Goal: Find specific fact: Find specific fact

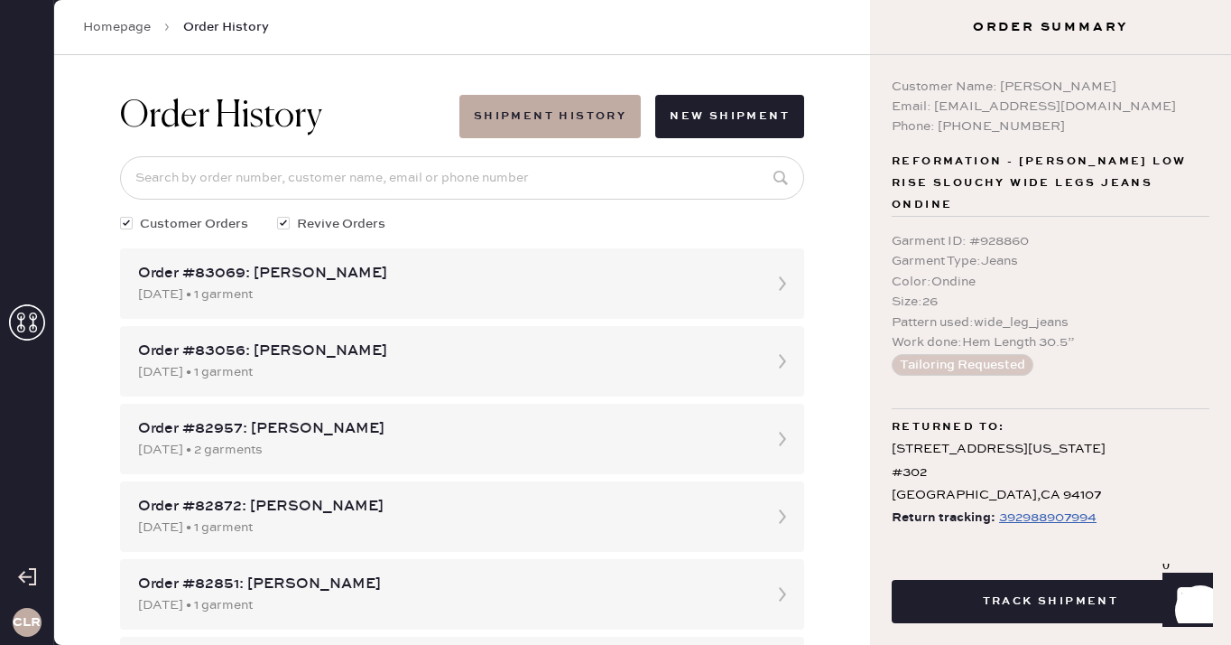
click at [30, 313] on icon at bounding box center [27, 322] width 36 height 36
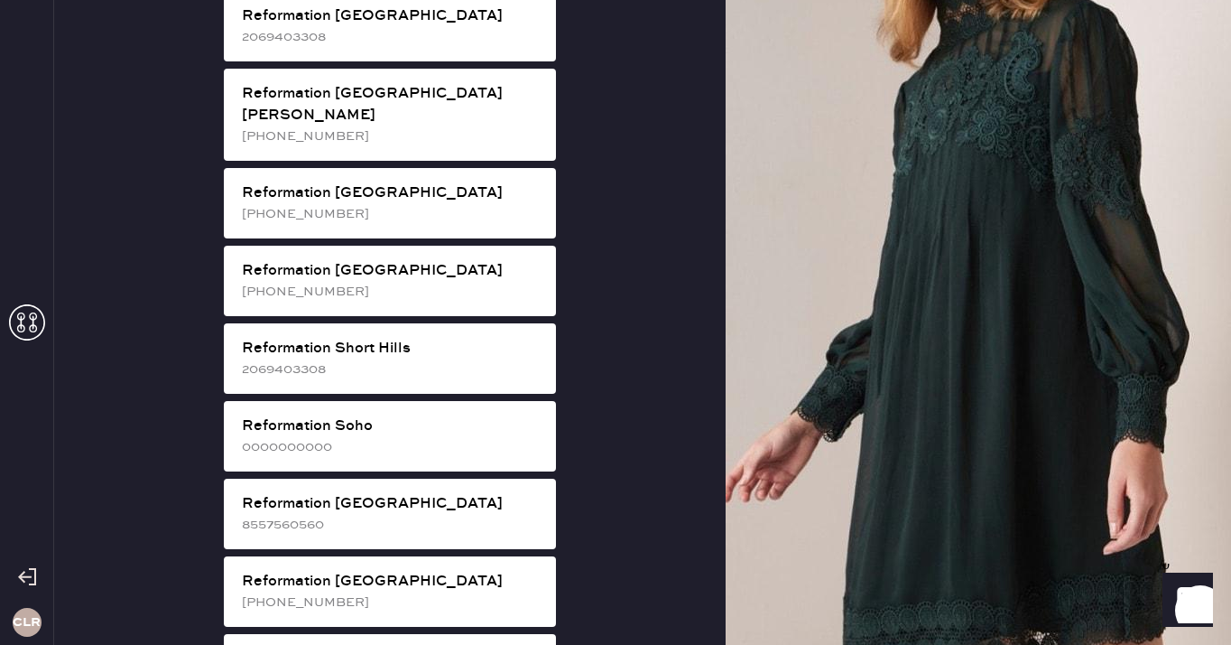
scroll to position [3333, 0]
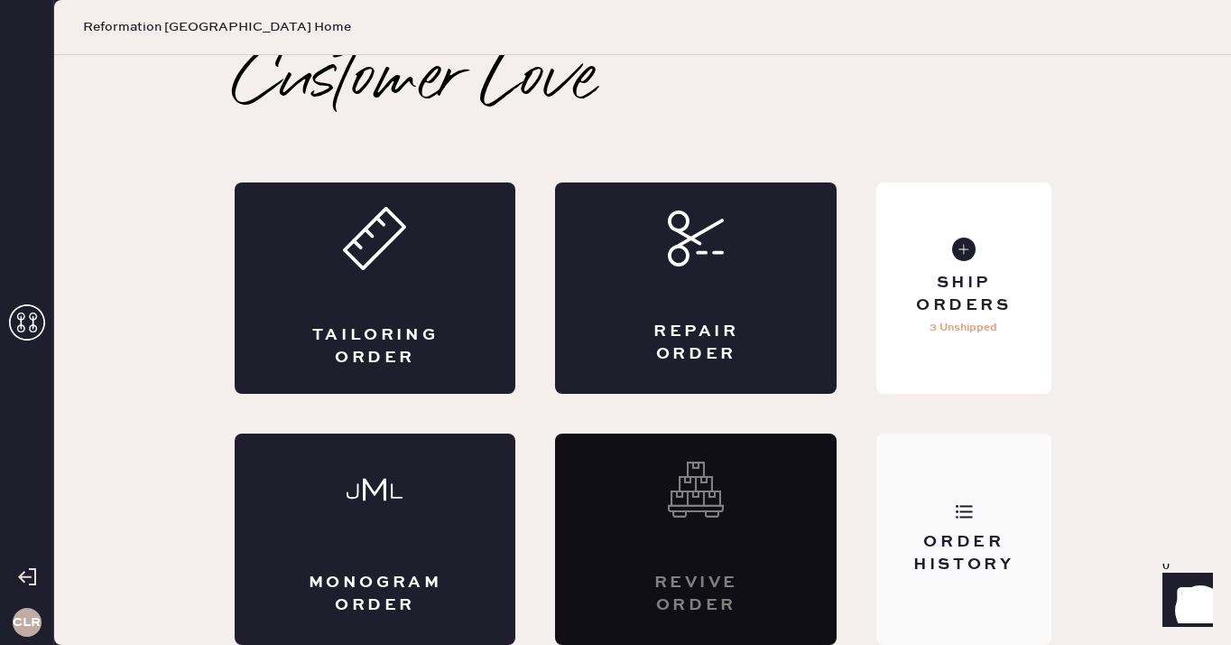
click at [1047, 517] on div "Order History" at bounding box center [964, 538] width 174 height 211
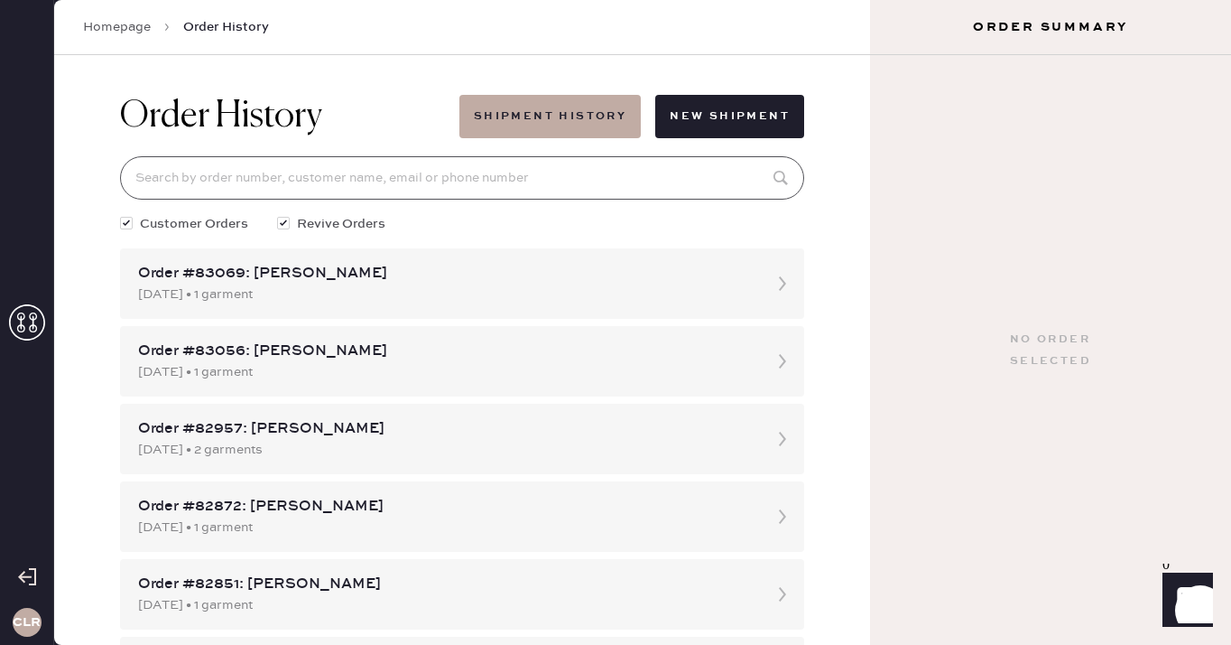
click at [547, 177] on input at bounding box center [462, 177] width 684 height 43
paste input "[EMAIL_ADDRESS][DOMAIN_NAME]"
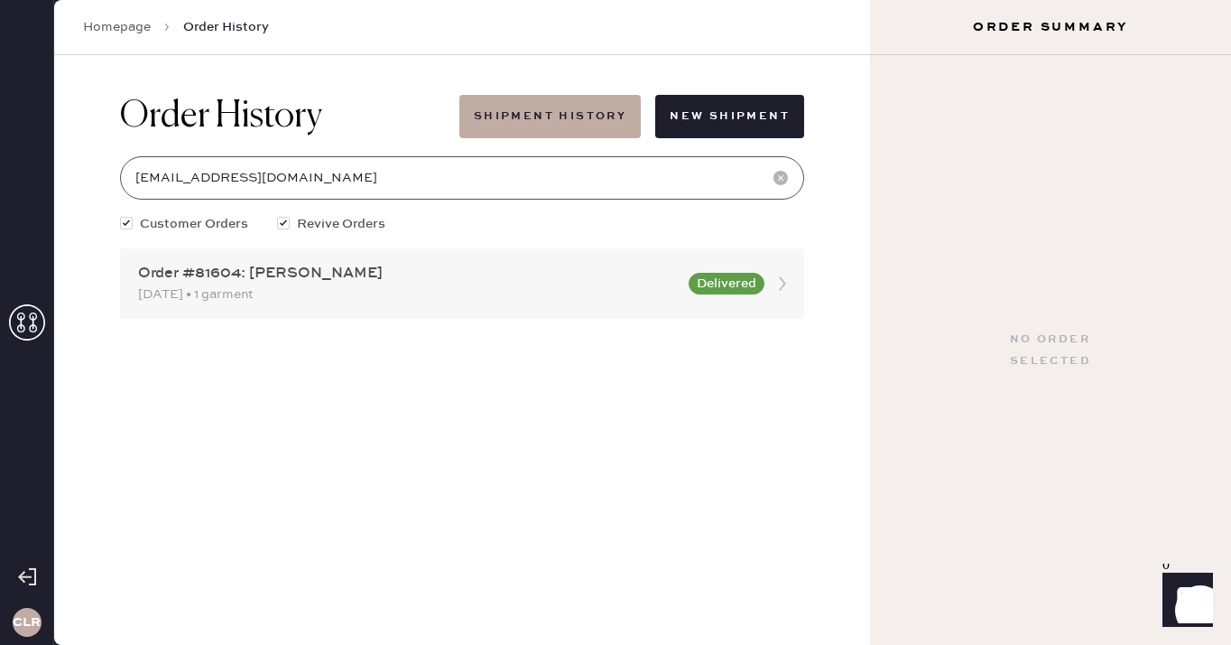
type input "[EMAIL_ADDRESS][DOMAIN_NAME]"
click at [308, 279] on div "Order #81604: [PERSON_NAME]" at bounding box center [408, 274] width 540 height 22
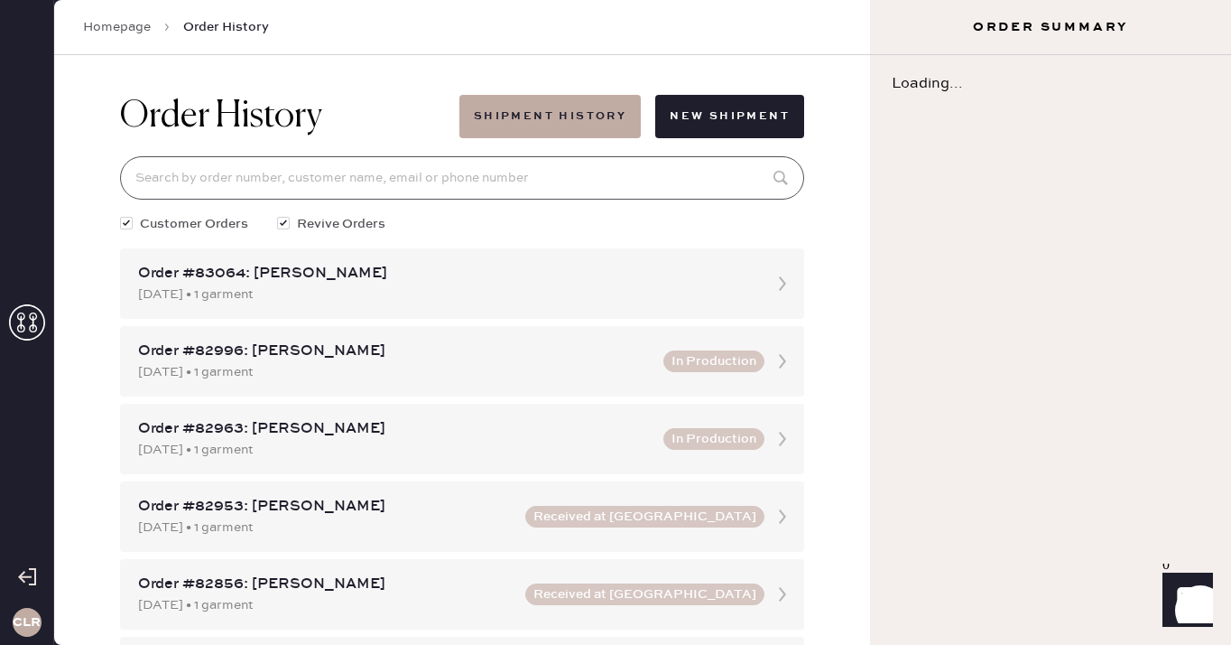
click at [346, 179] on input at bounding box center [462, 177] width 684 height 43
paste input "[EMAIL_ADDRESS][DOMAIN_NAME]"
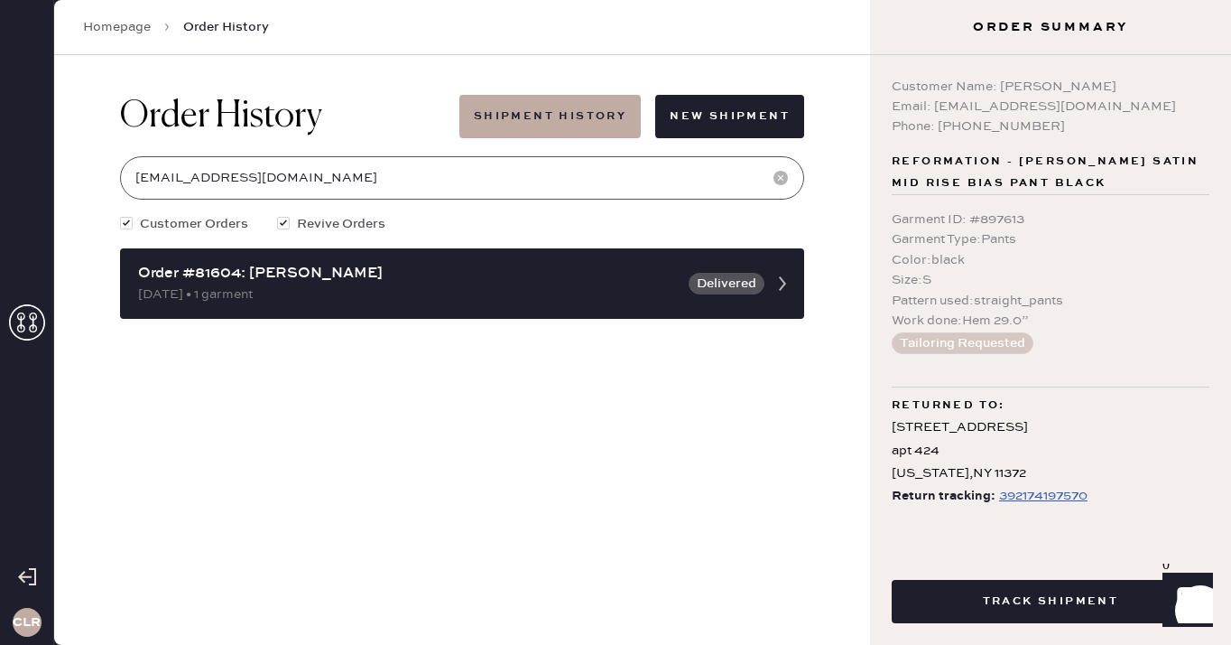
type input "[EMAIL_ADDRESS][DOMAIN_NAME]"
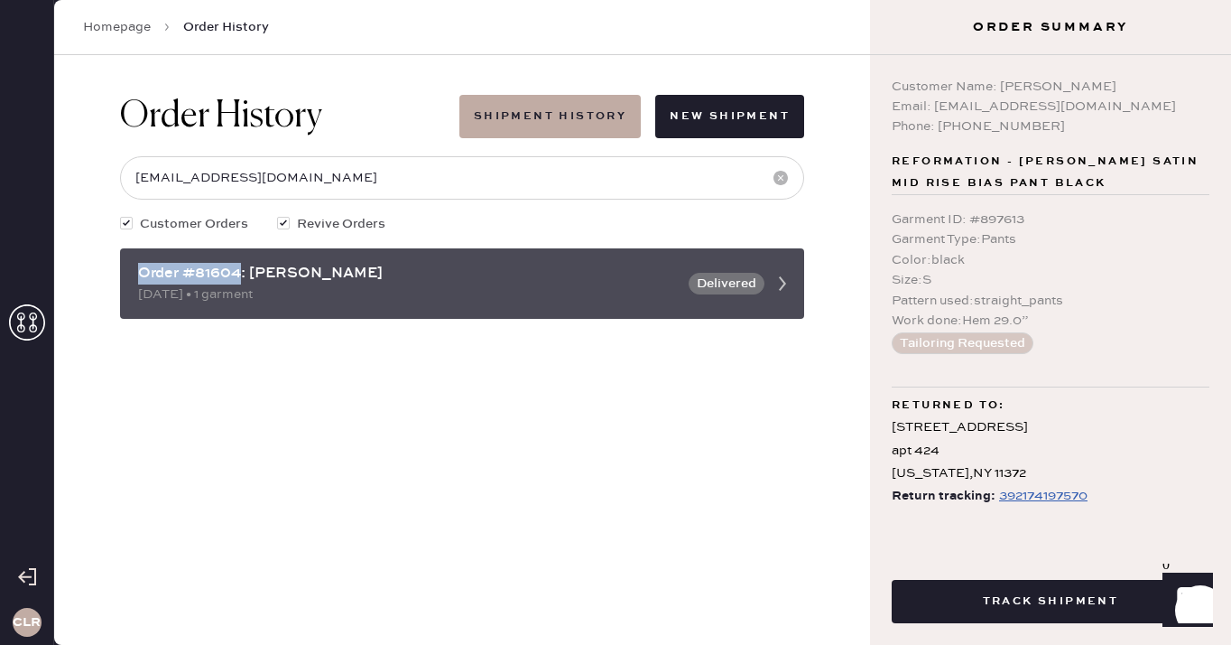
drag, startPoint x: 243, startPoint y: 274, endPoint x: 138, endPoint y: 273, distance: 104.7
click at [138, 273] on div "Order #81604: [PERSON_NAME]" at bounding box center [408, 274] width 540 height 22
copy div "Order #81604"
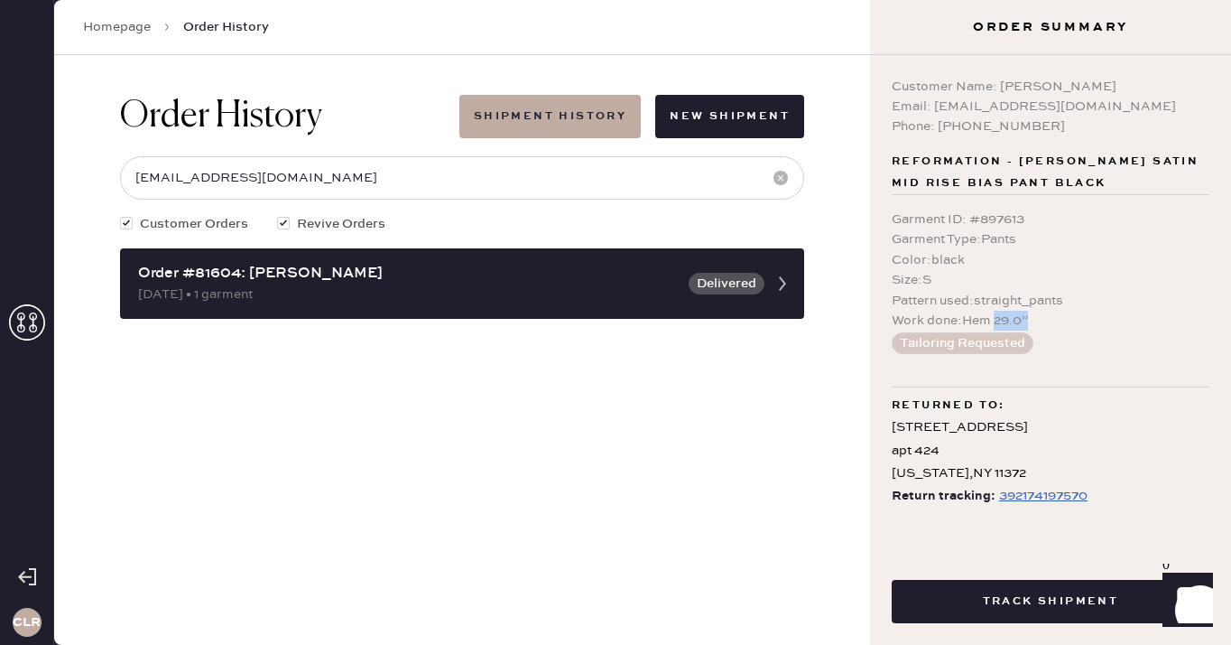
drag, startPoint x: 1040, startPoint y: 317, endPoint x: 997, endPoint y: 318, distance: 42.4
click at [997, 318] on div "Work done : Hem 29.0”" at bounding box center [1051, 321] width 318 height 20
copy div "29.0”"
click at [20, 322] on icon at bounding box center [27, 322] width 36 height 36
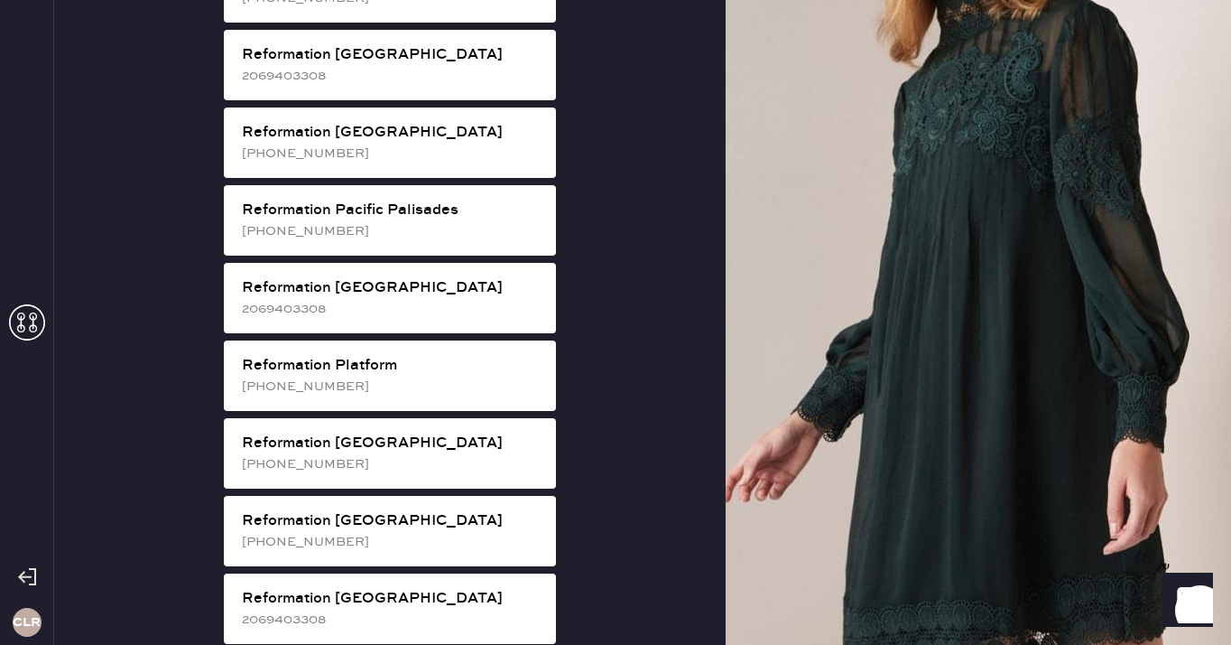
scroll to position [2352, 0]
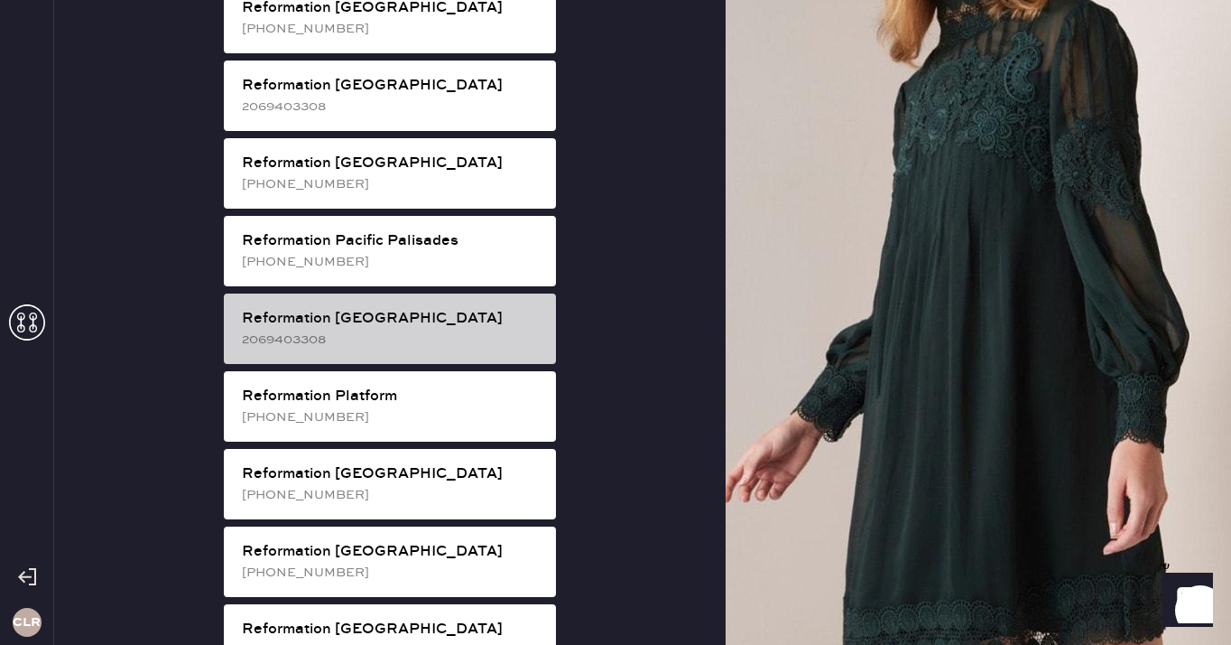
click at [435, 308] on div "Reformation [GEOGRAPHIC_DATA]" at bounding box center [392, 319] width 300 height 22
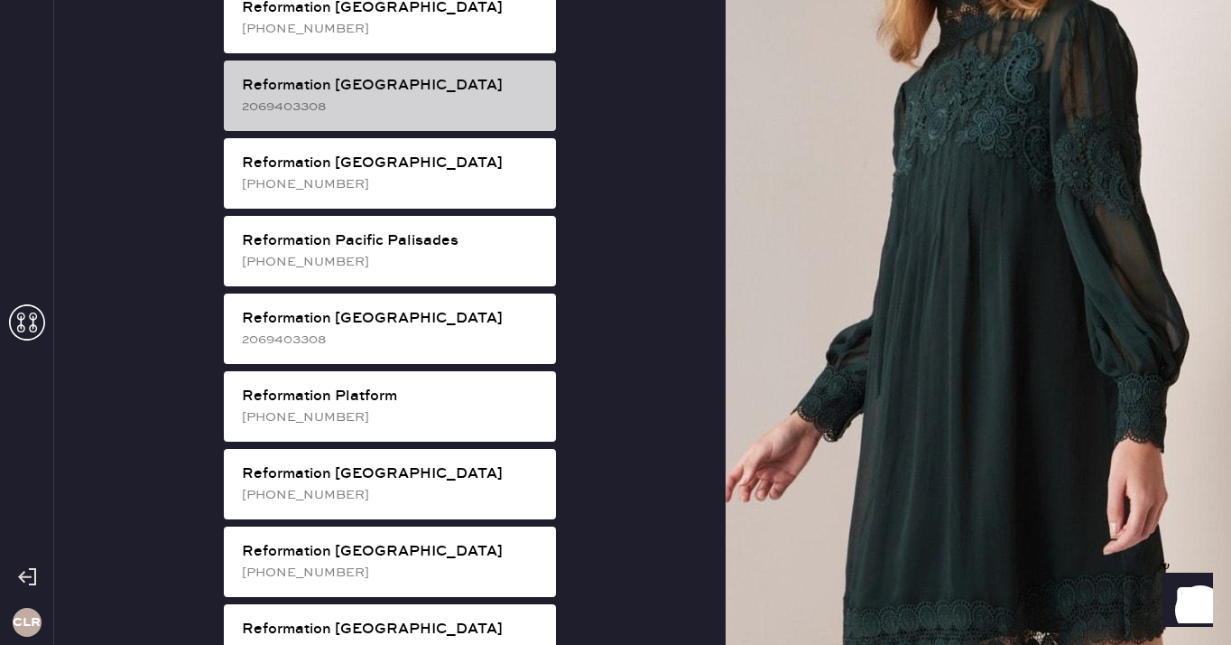
scroll to position [10, 0]
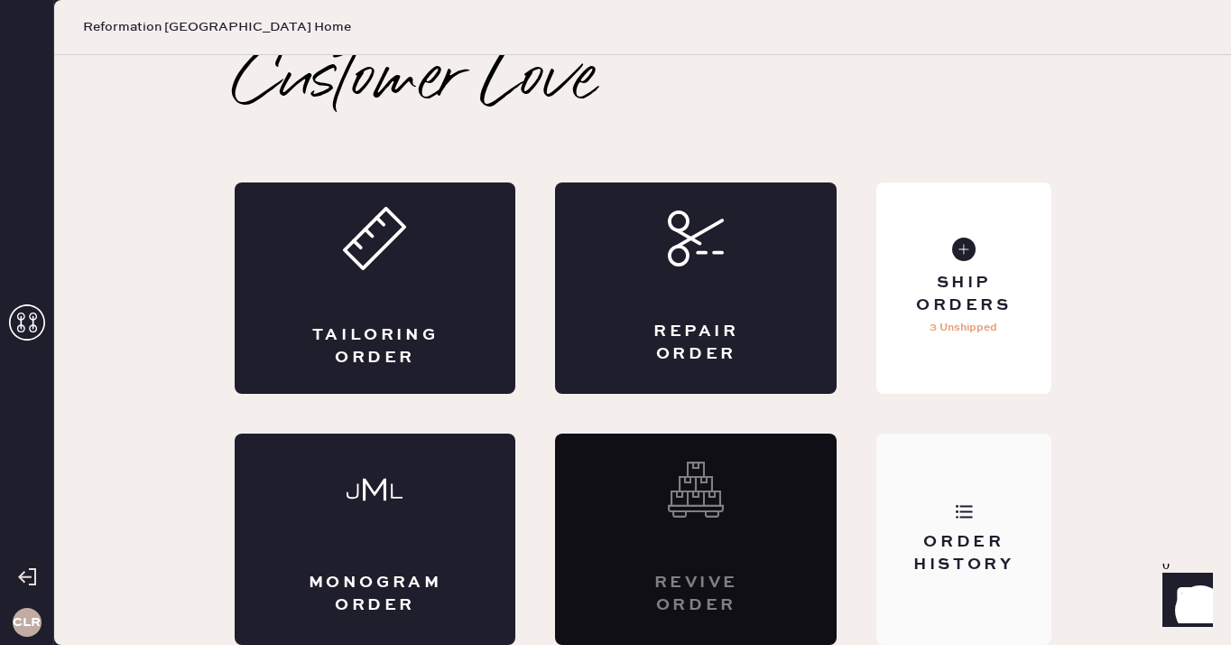
click at [952, 486] on div "Order History" at bounding box center [964, 538] width 174 height 211
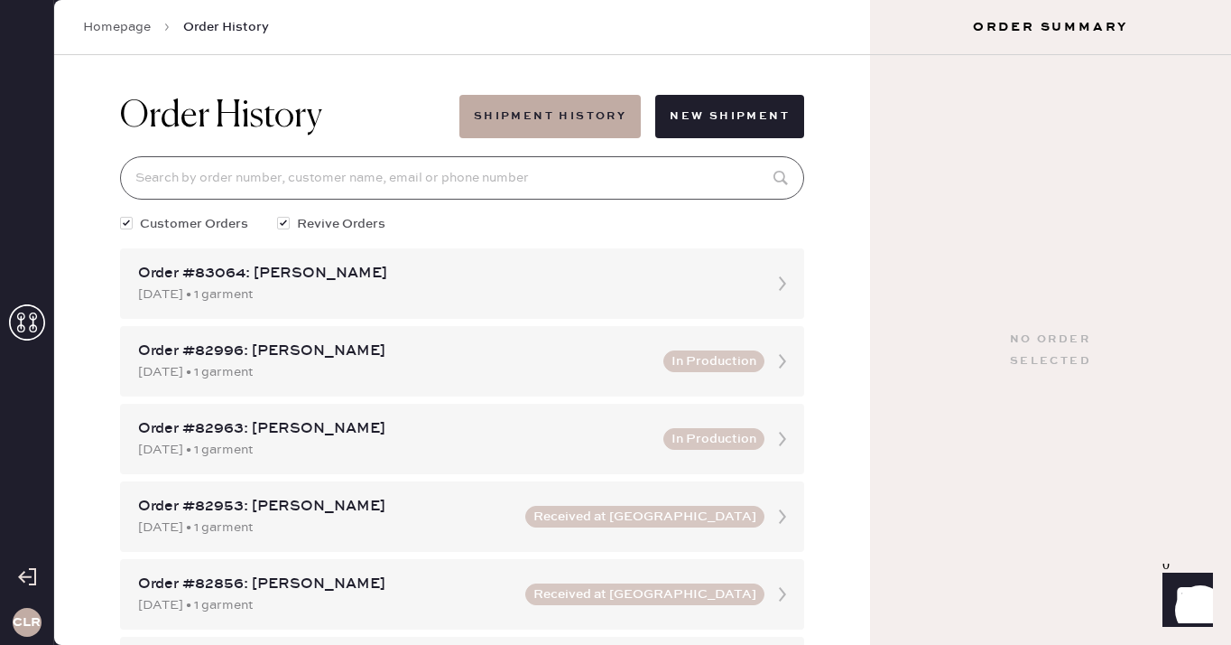
click at [503, 162] on input at bounding box center [462, 177] width 684 height 43
paste input "[PERSON_NAME]"
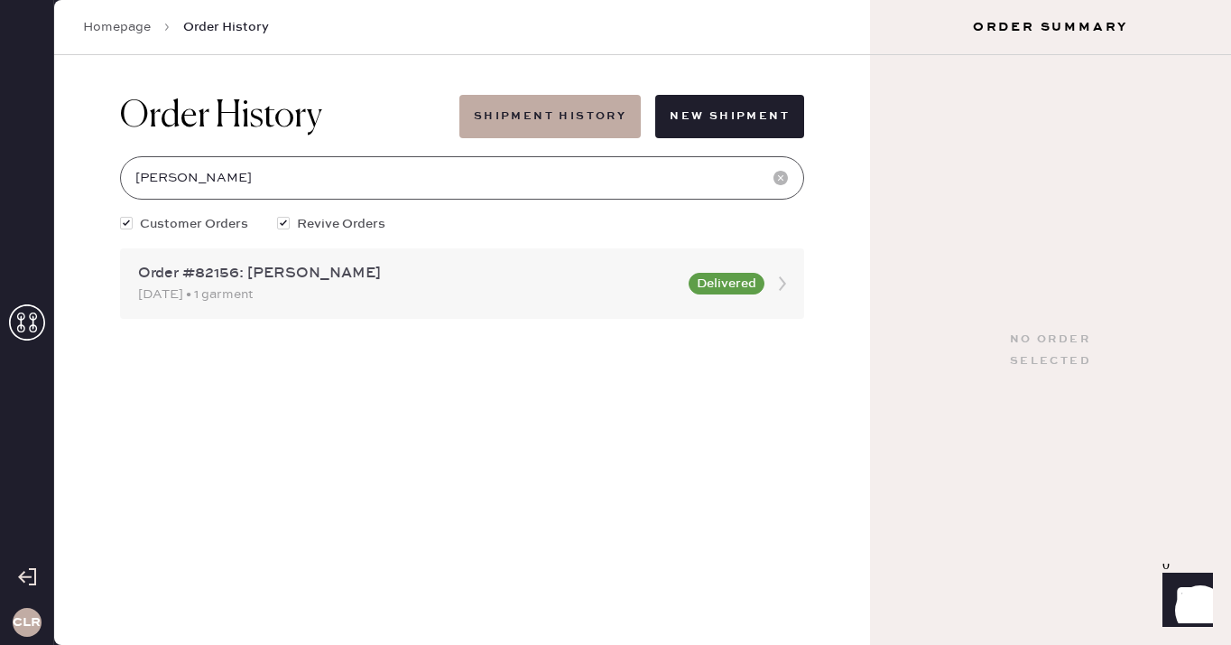
type input "[PERSON_NAME]"
click at [288, 272] on div "Order #82156: [PERSON_NAME]" at bounding box center [408, 274] width 540 height 22
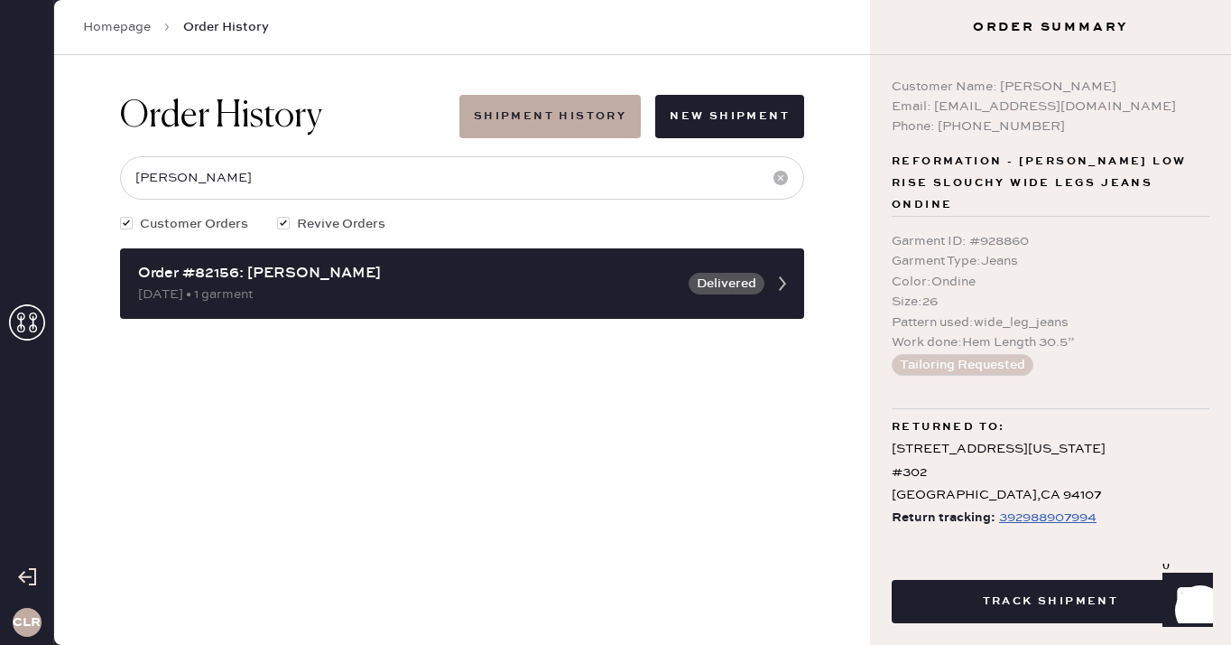
type input "[PERSON_NAME]"
click at [938, 105] on div "Email: [EMAIL_ADDRESS][DOMAIN_NAME]" at bounding box center [1051, 107] width 318 height 20
drag, startPoint x: 935, startPoint y: 105, endPoint x: 1086, endPoint y: 105, distance: 150.8
click at [1086, 105] on div "Email: [EMAIL_ADDRESS][DOMAIN_NAME]" at bounding box center [1051, 107] width 318 height 20
copy div "[EMAIL_ADDRESS][DOMAIN_NAME]"
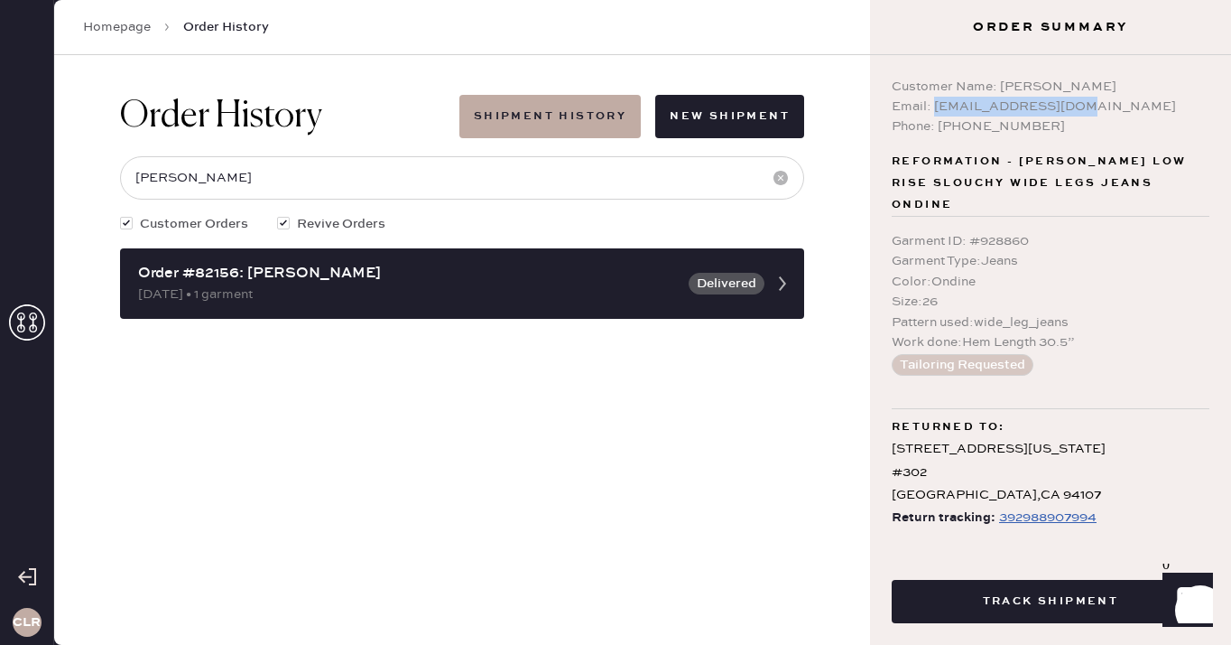
click at [998, 82] on div "Customer Name: [PERSON_NAME]" at bounding box center [1051, 87] width 318 height 20
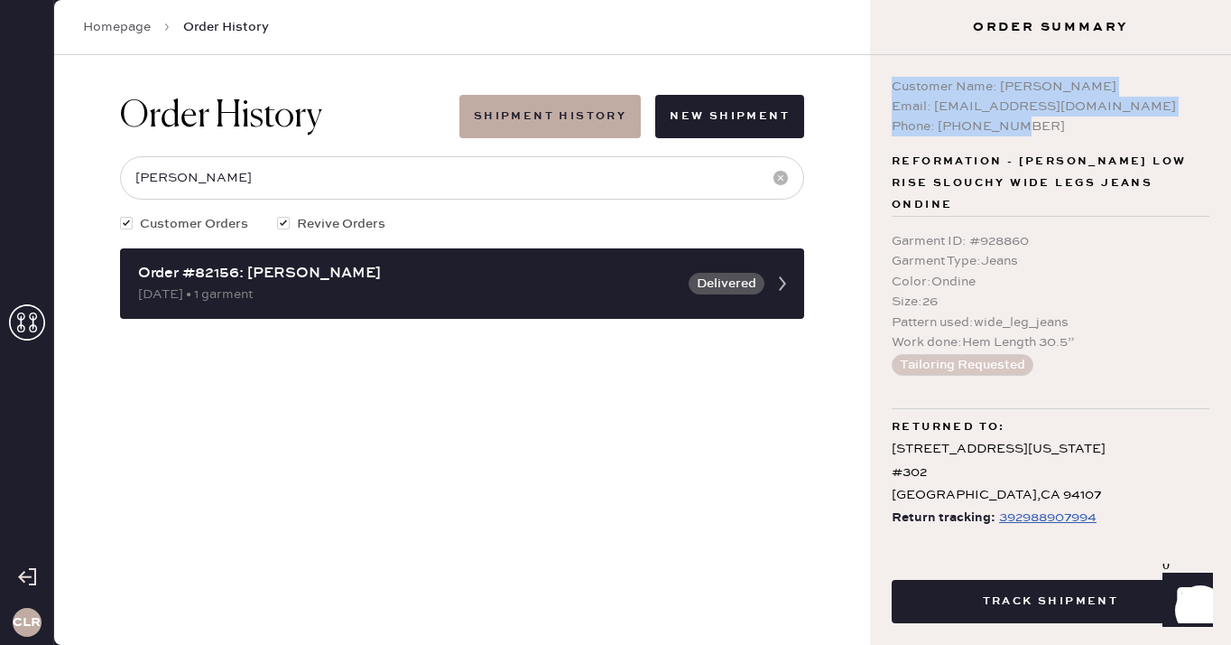
drag, startPoint x: 895, startPoint y: 84, endPoint x: 1041, endPoint y: 134, distance: 154.4
click at [1041, 134] on div "Customer Name: [PERSON_NAME] Email: [EMAIL_ADDRESS][DOMAIN_NAME] Phone: [PHONE_…" at bounding box center [1051, 107] width 318 height 60
copy div "Customer Name: [PERSON_NAME] Email: [EMAIL_ADDRESS][DOMAIN_NAME] Phone: [PHONE_…"
click at [1003, 82] on div "Customer Name: [PERSON_NAME]" at bounding box center [1051, 87] width 318 height 20
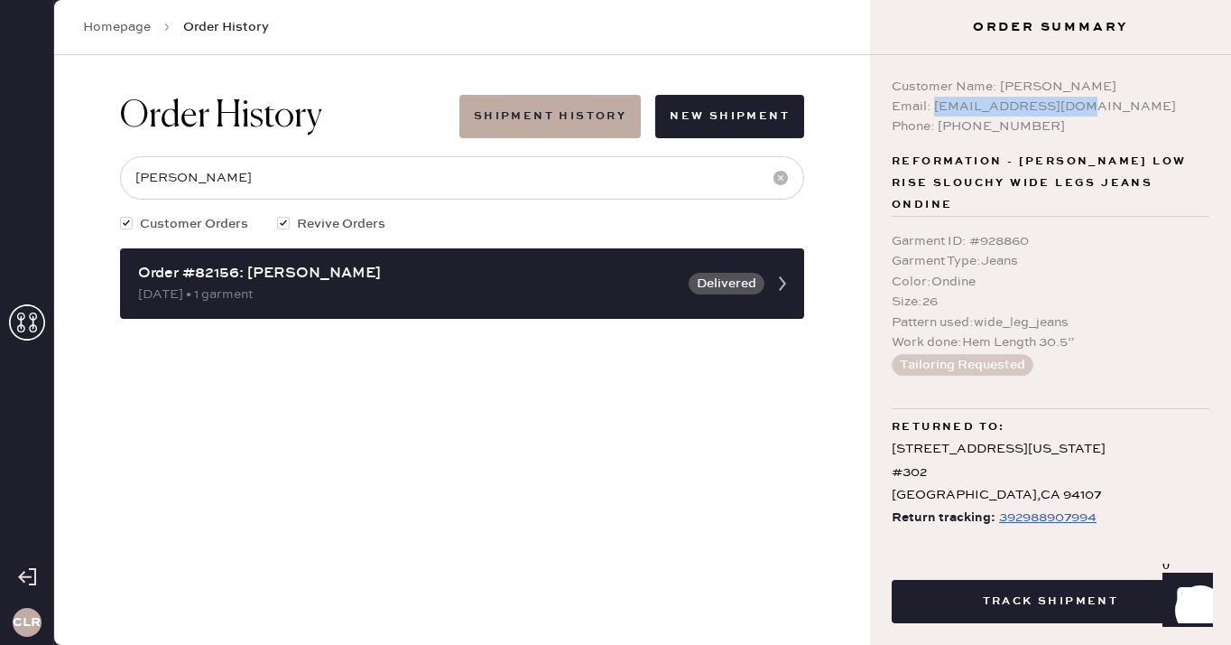
drag, startPoint x: 934, startPoint y: 106, endPoint x: 1077, endPoint y: 105, distance: 142.6
click at [1077, 105] on div "Email: [EMAIL_ADDRESS][DOMAIN_NAME]" at bounding box center [1051, 107] width 318 height 20
copy div "[EMAIL_ADDRESS][DOMAIN_NAME]"
